Goal: Task Accomplishment & Management: Manage account settings

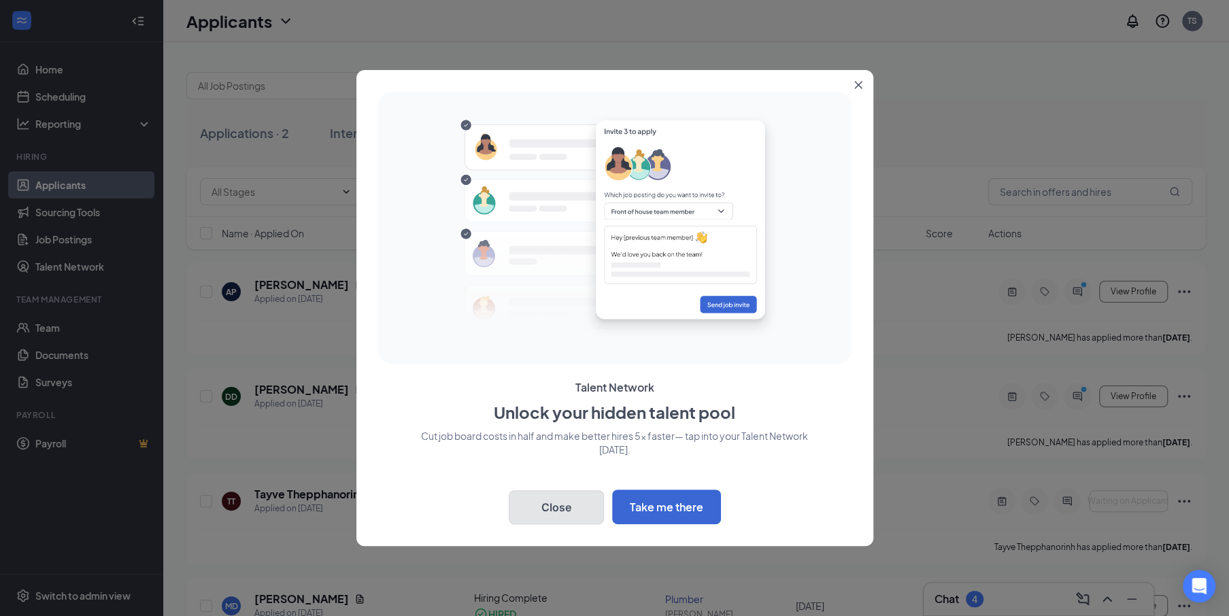
click at [572, 507] on button "Close" at bounding box center [556, 507] width 95 height 34
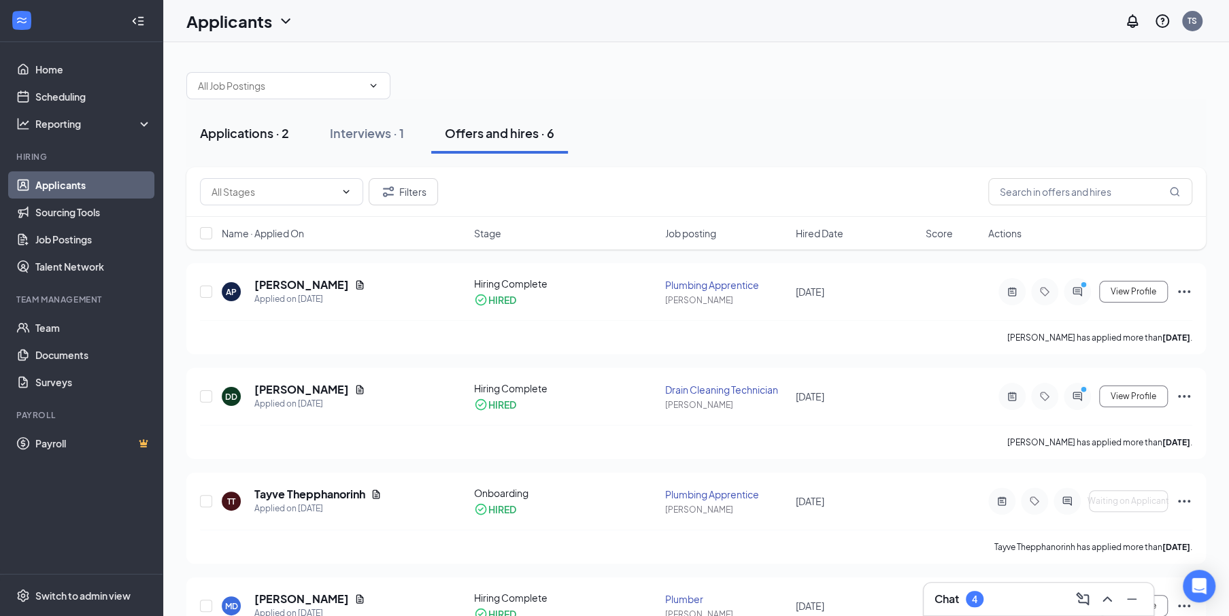
click at [273, 139] on div "Applications · 2" at bounding box center [244, 132] width 89 height 17
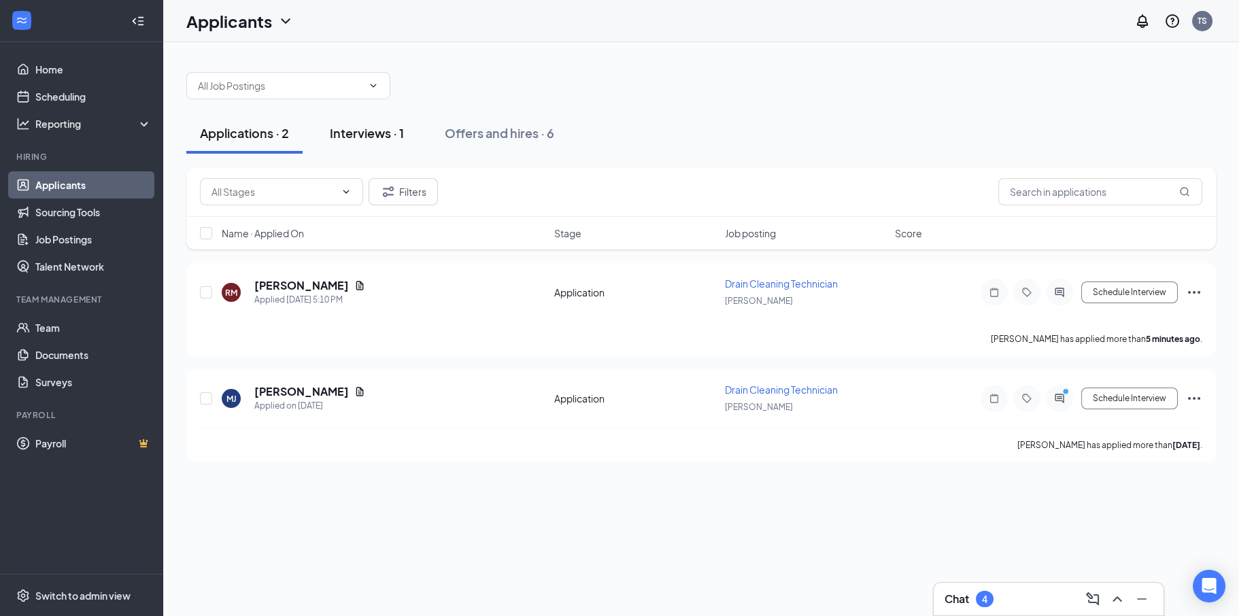
click at [369, 136] on div "Interviews · 1" at bounding box center [367, 132] width 74 height 17
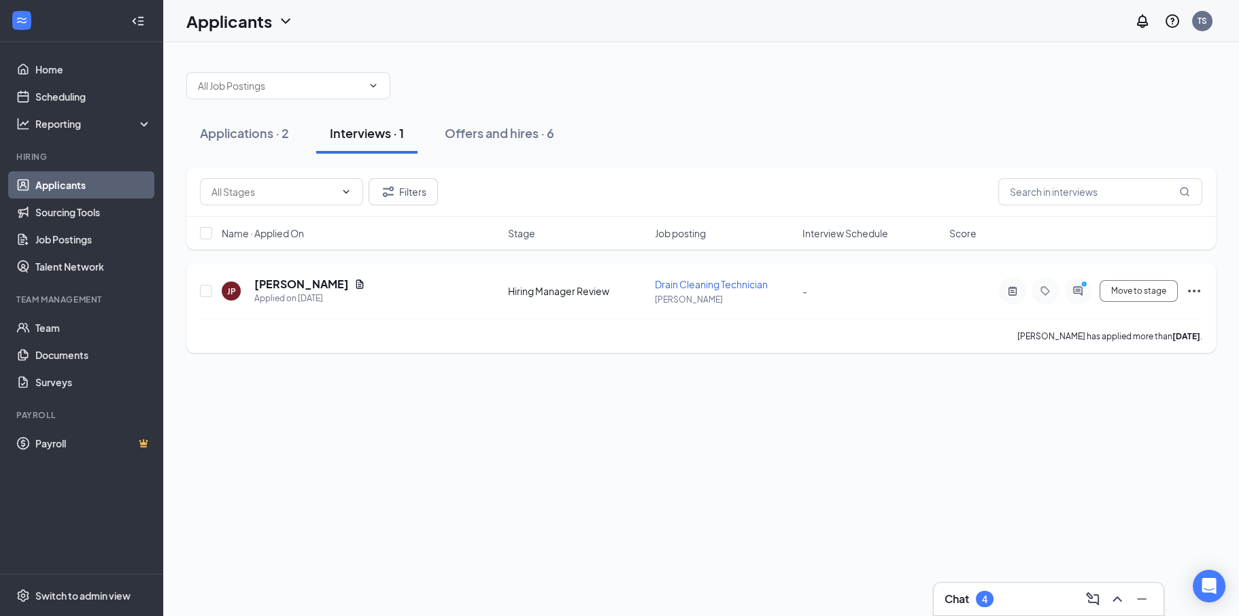
click at [451, 292] on div "JP [PERSON_NAME] Applied on [DATE]" at bounding box center [361, 291] width 278 height 29
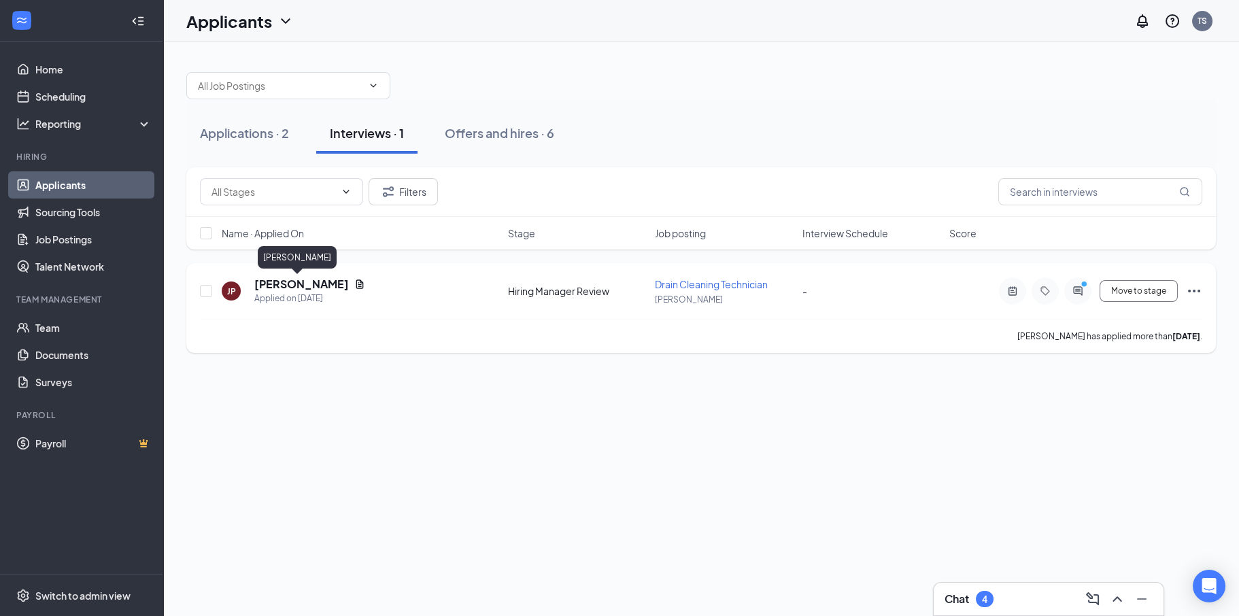
click at [277, 287] on h5 "[PERSON_NAME]" at bounding box center [301, 284] width 95 height 15
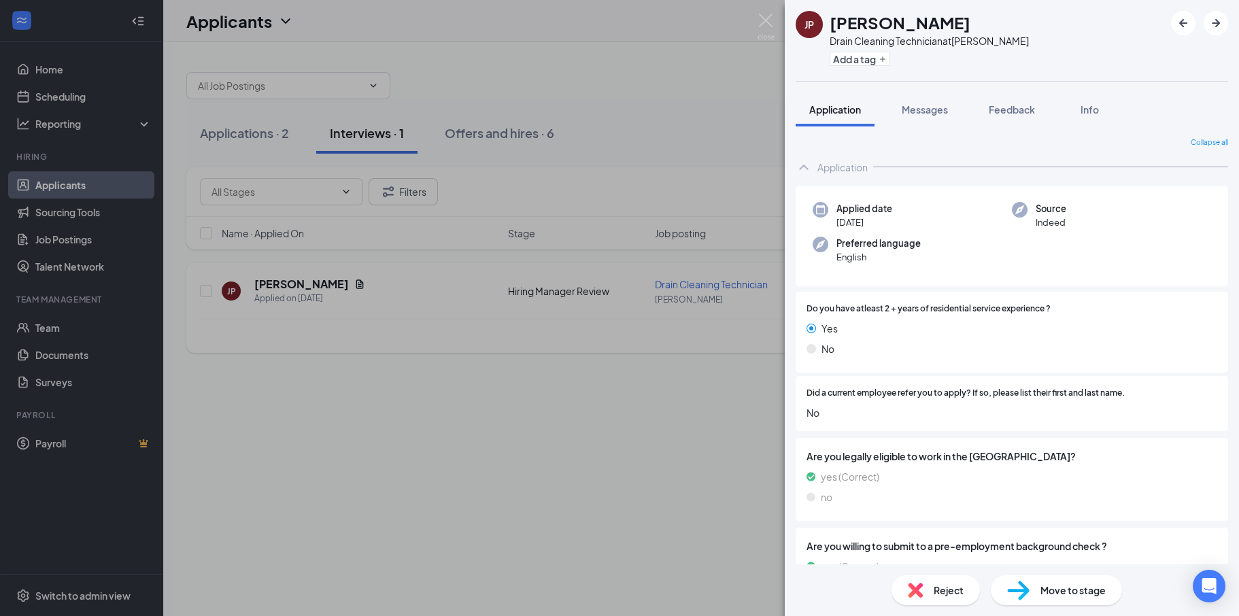
drag, startPoint x: 399, startPoint y: 401, endPoint x: 365, endPoint y: 307, distance: 100.1
click at [397, 395] on div "JP [PERSON_NAME] Drain Cleaning Technician at [PERSON_NAME] Add a tag Applicati…" at bounding box center [619, 308] width 1239 height 616
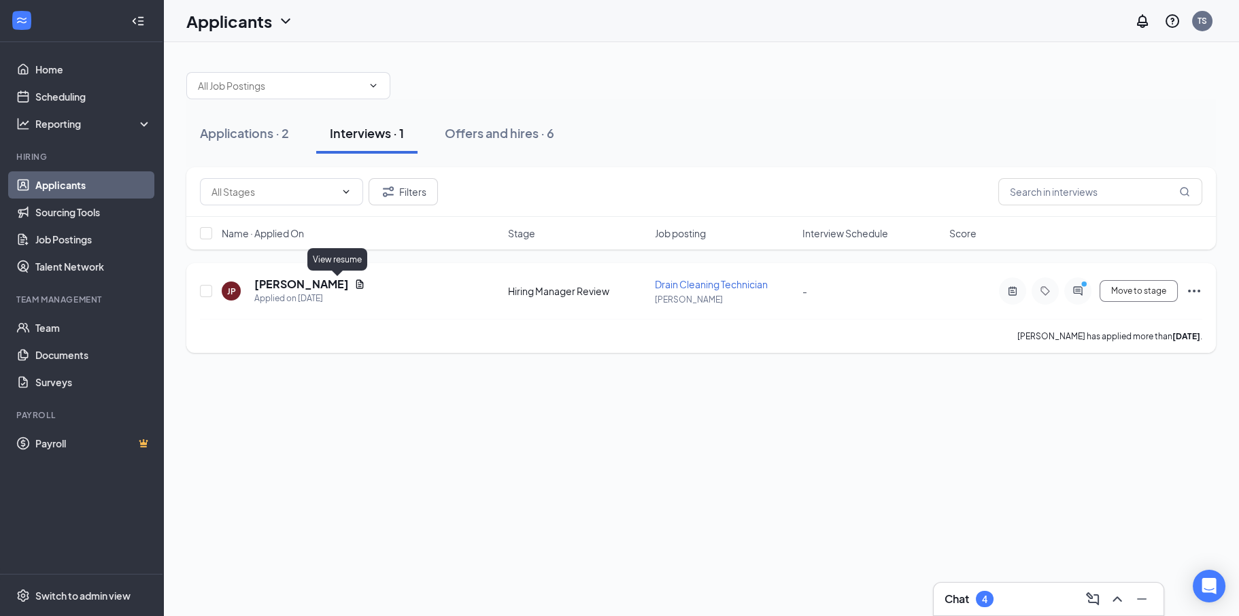
click at [356, 282] on icon "Document" at bounding box center [359, 284] width 7 height 9
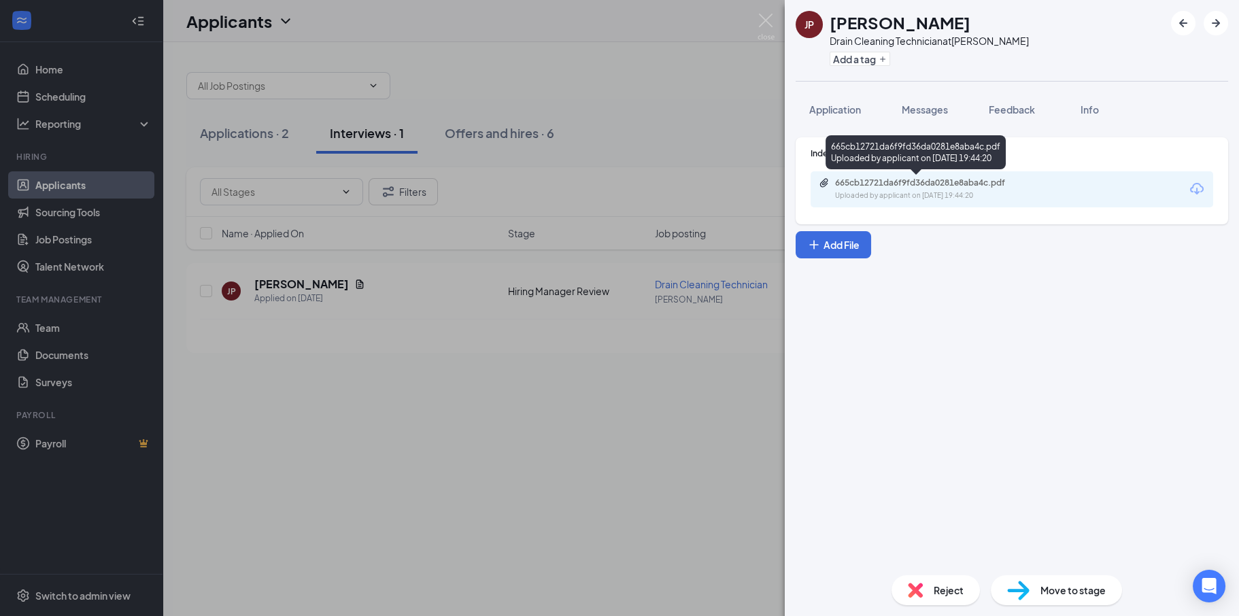
click at [885, 182] on div "665cb12721da6f9fd36da0281e8aba4c.pdf" at bounding box center [930, 183] width 190 height 11
